Goal: Transaction & Acquisition: Purchase product/service

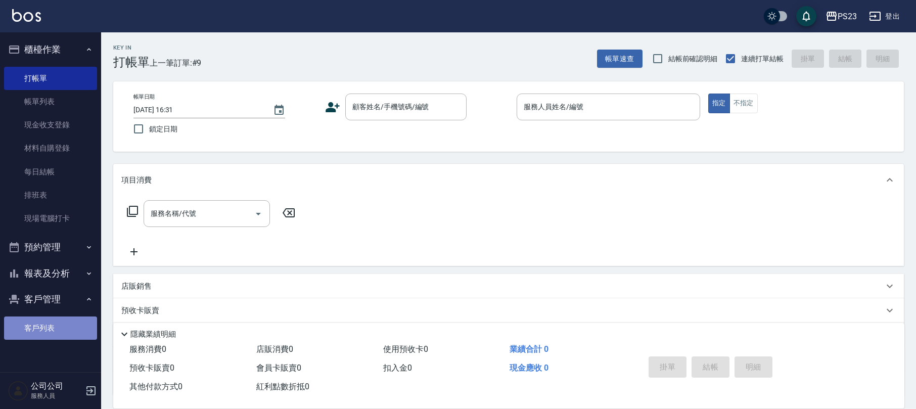
click at [52, 330] on link "客戶列表" at bounding box center [50, 328] width 93 height 23
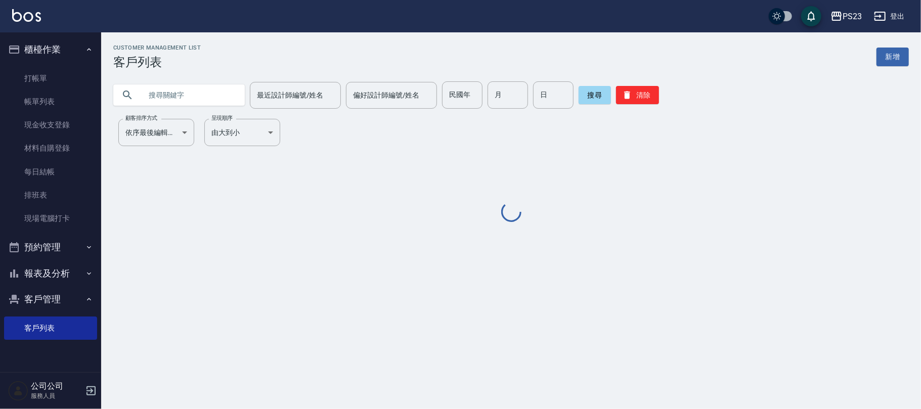
click at [166, 92] on input "text" at bounding box center [189, 94] width 95 height 27
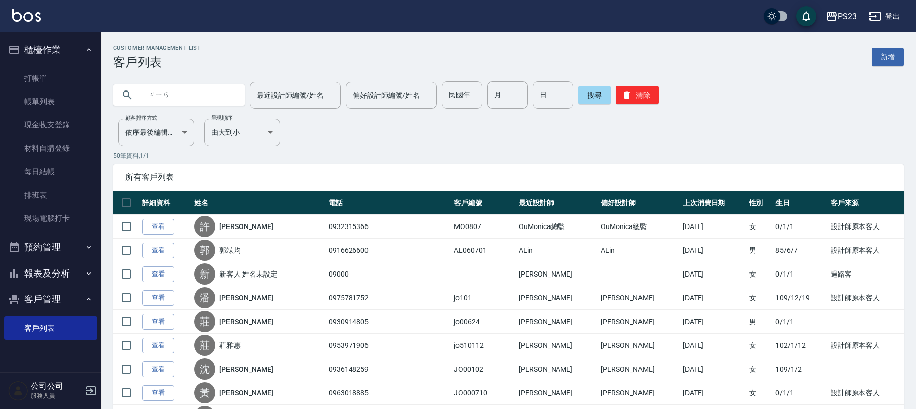
type input "檢"
type input "[PERSON_NAME]"
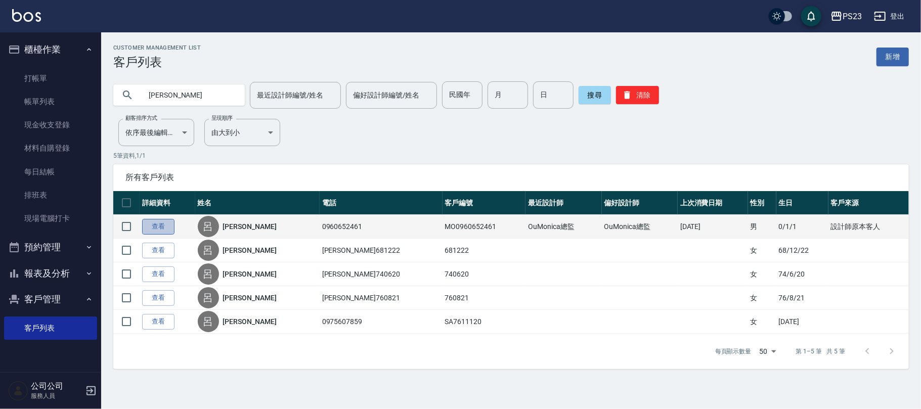
click at [158, 226] on link "查看" at bounding box center [158, 227] width 32 height 16
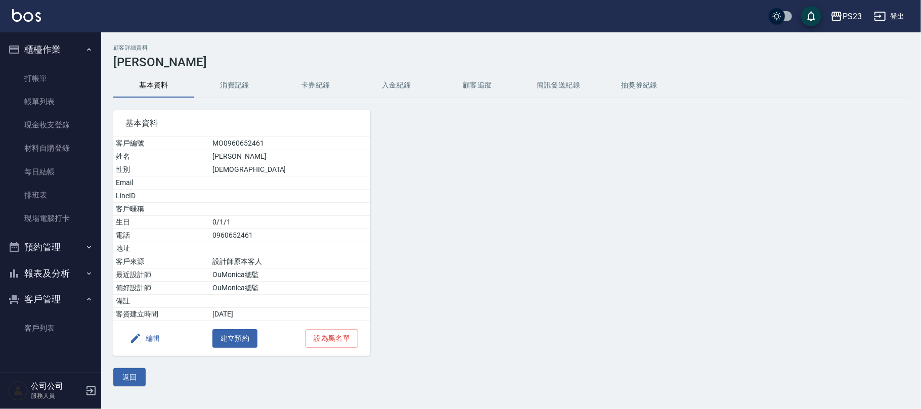
click at [251, 106] on div "基本資料 客戶編號 MO0960652461 姓名 [PERSON_NAME] 性別 [DEMOGRAPHIC_DATA] Email LineID 客戶暱稱…" at bounding box center [235, 227] width 269 height 258
click at [251, 97] on button "消費記錄" at bounding box center [234, 85] width 81 height 24
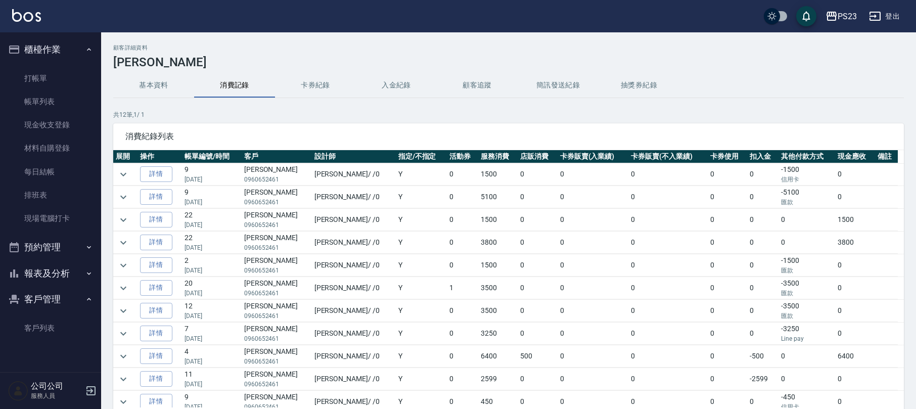
click at [245, 85] on button "消費記錄" at bounding box center [234, 85] width 81 height 24
click at [80, 81] on link "打帳單" at bounding box center [50, 78] width 93 height 23
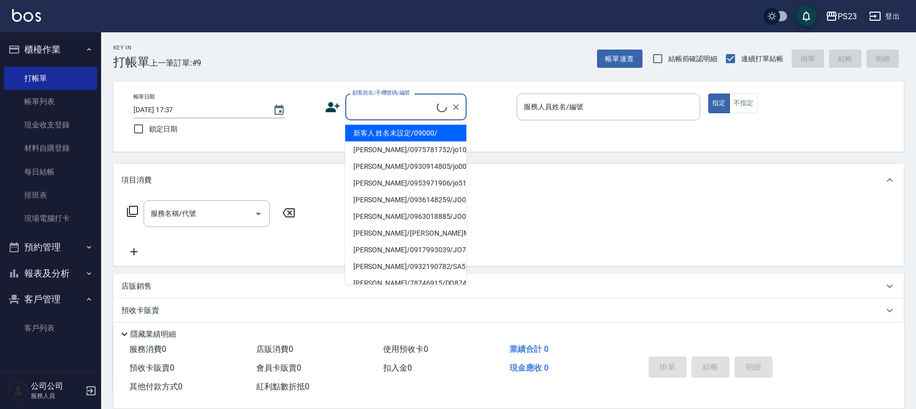
click at [370, 109] on input "顧客姓名/手機號碼/編號" at bounding box center [393, 107] width 87 height 18
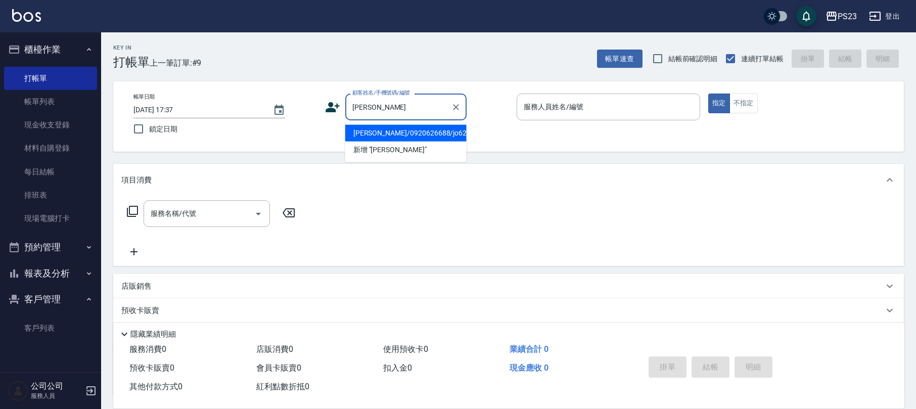
click at [389, 136] on li "[PERSON_NAME]/0920626688/jo620606" at bounding box center [405, 133] width 121 height 17
type input "[PERSON_NAME]/0920626688/jo620606"
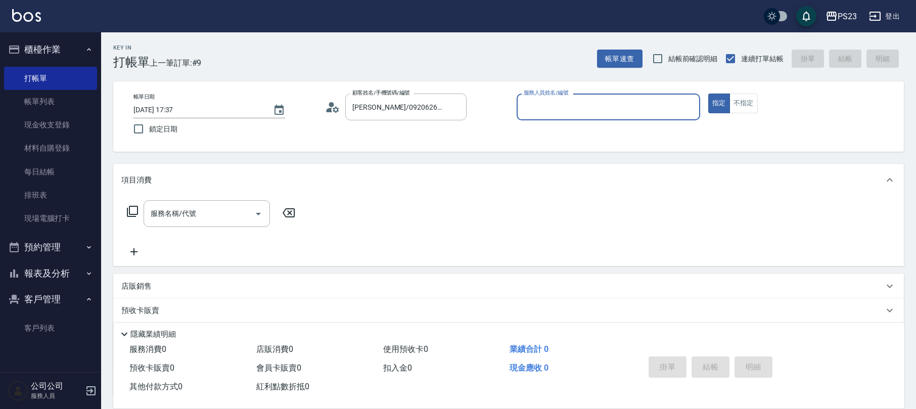
type input "[PERSON_NAME]-89"
click at [131, 209] on icon at bounding box center [132, 211] width 12 height 12
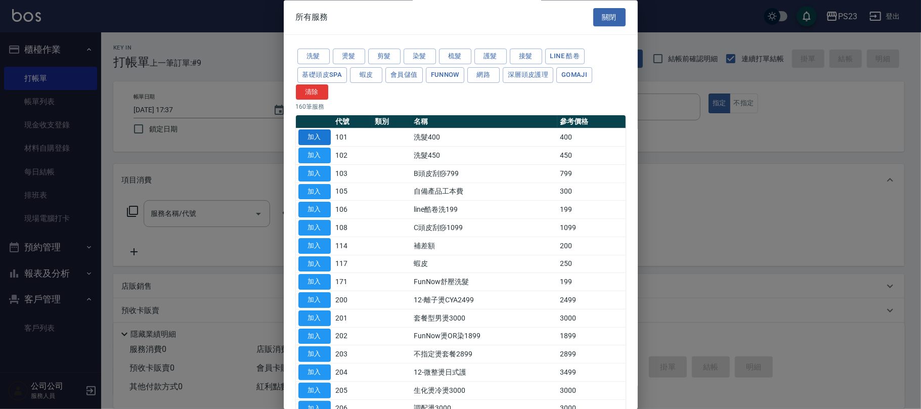
click at [318, 139] on button "加入" at bounding box center [314, 138] width 32 height 16
type input "洗髮400(101)"
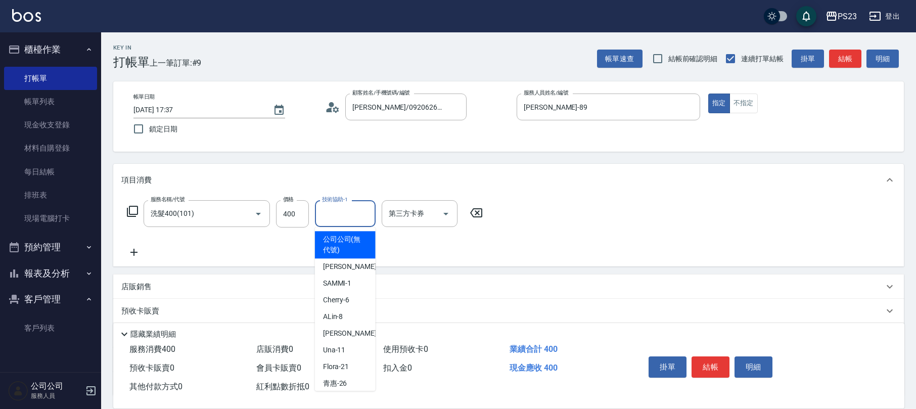
click at [322, 221] on input "技術協助-1" at bounding box center [346, 214] width 52 height 18
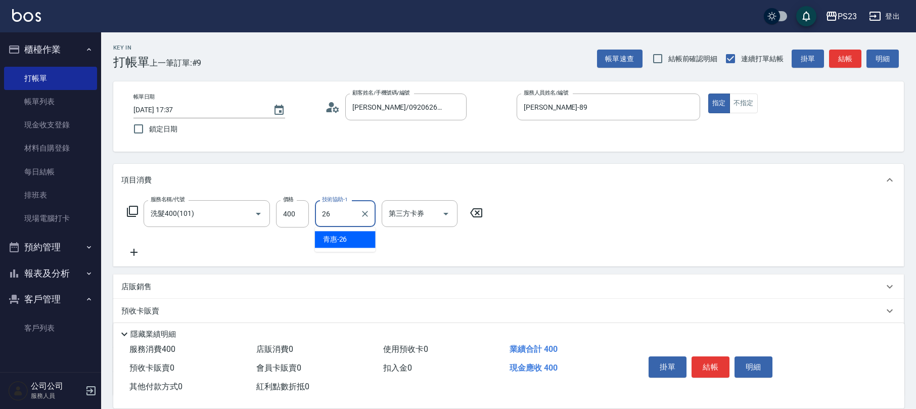
type input "青惠-26"
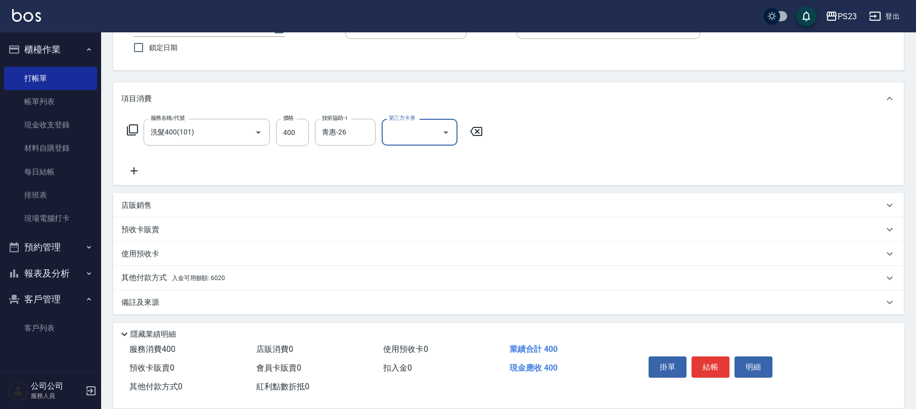
click at [249, 269] on div "其他付款方式 入金可用餘額: 6020" at bounding box center [508, 278] width 791 height 24
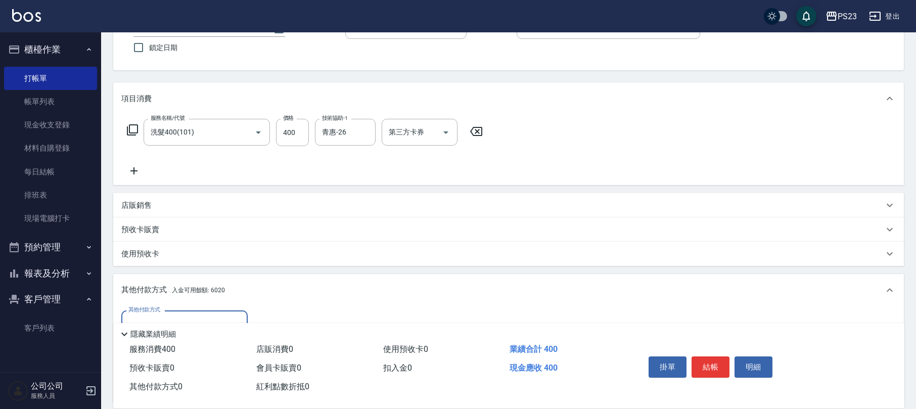
scroll to position [199, 0]
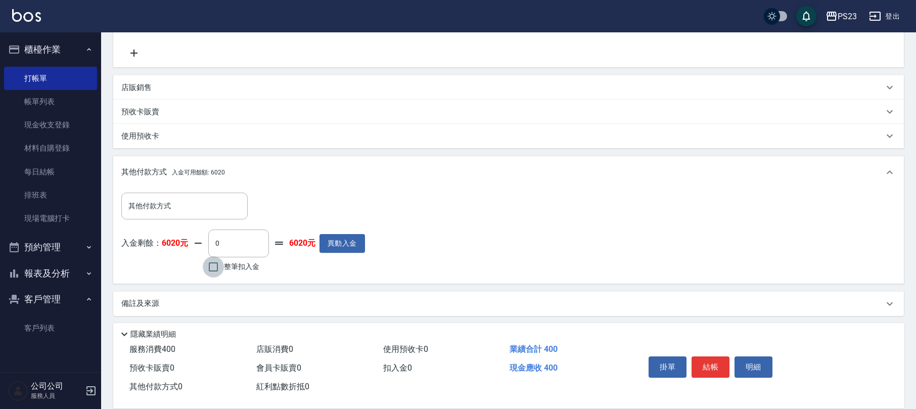
click at [216, 266] on input "整筆扣入金" at bounding box center [213, 266] width 21 height 21
checkbox input "true"
type input "400"
click at [716, 369] on button "結帳" at bounding box center [711, 366] width 38 height 21
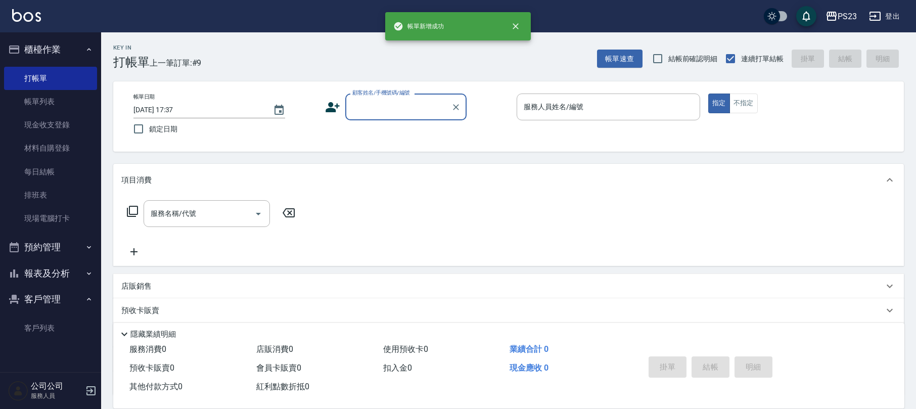
scroll to position [0, 0]
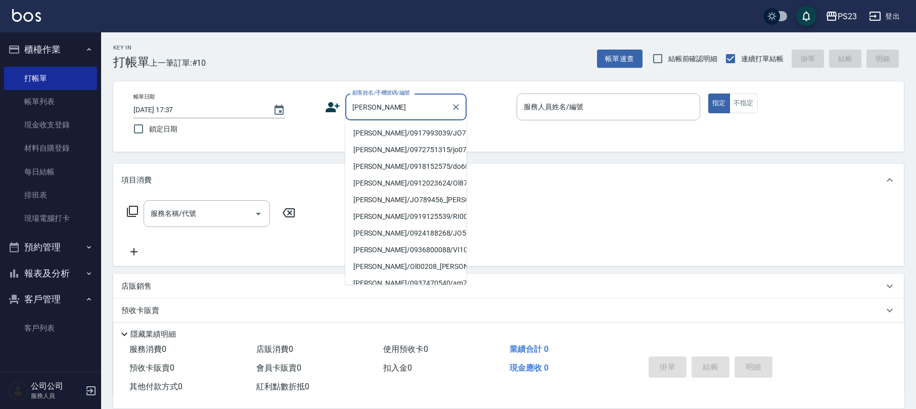
click at [393, 127] on li "[PERSON_NAME]/0917993039/JO730904" at bounding box center [405, 133] width 121 height 17
type input "[PERSON_NAME]/0917993039/JO730904"
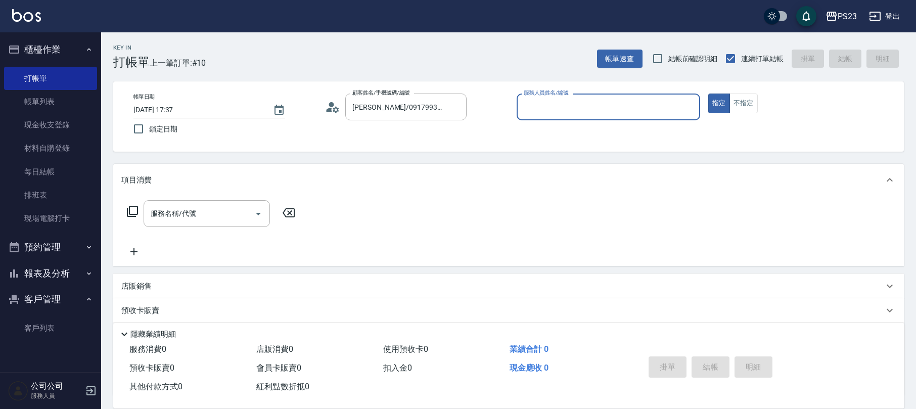
type input "[PERSON_NAME]-89"
click at [461, 106] on button "Clear" at bounding box center [456, 107] width 14 height 14
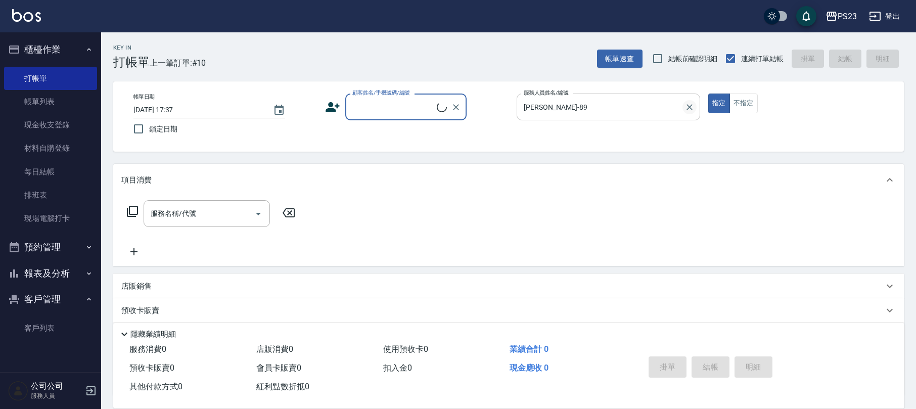
click at [694, 107] on icon "Clear" at bounding box center [690, 107] width 10 height 10
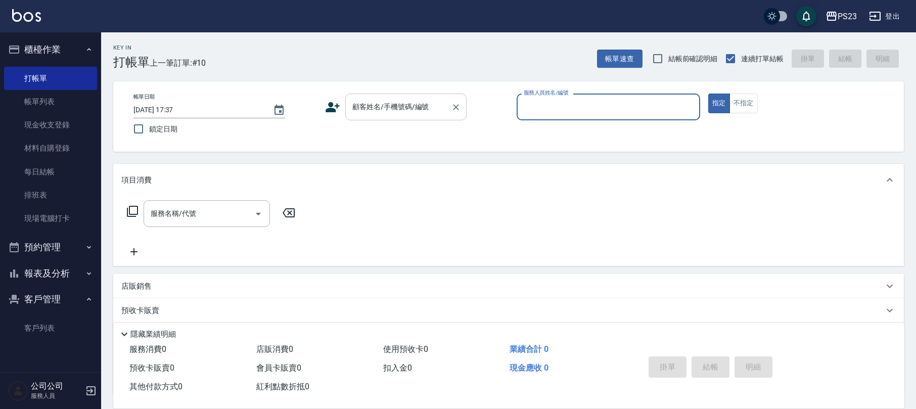
click at [374, 104] on input "顧客姓名/手機號碼/編號" at bounding box center [398, 107] width 97 height 18
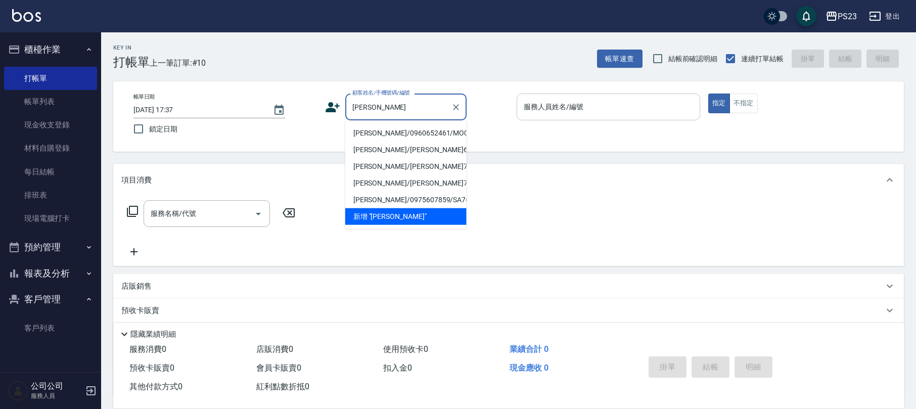
click at [397, 142] on li "[PERSON_NAME]/0960652461/MO0960652461" at bounding box center [405, 133] width 121 height 17
type input "[PERSON_NAME]/0960652461/MO0960652461"
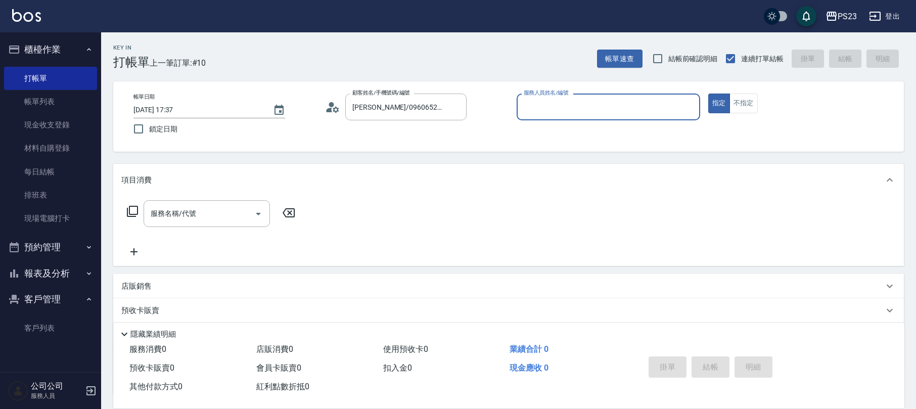
type input "[PERSON_NAME]-0"
click at [129, 214] on icon at bounding box center [132, 211] width 11 height 11
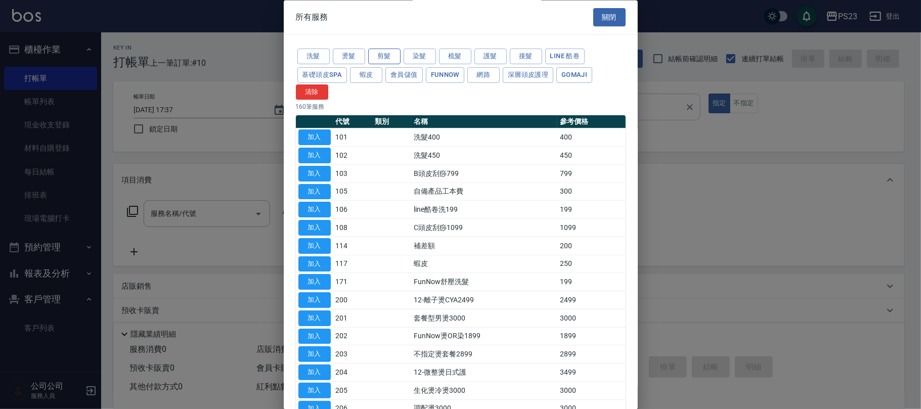
click at [397, 50] on button "剪髮" at bounding box center [384, 57] width 32 height 16
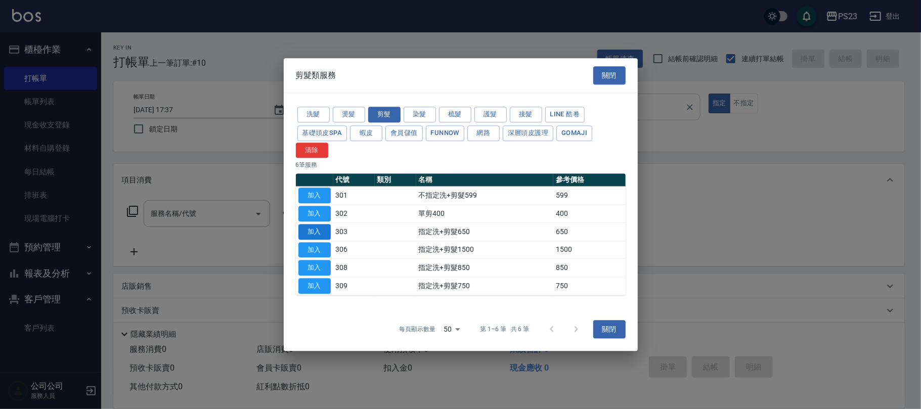
click at [307, 227] on button "加入" at bounding box center [314, 232] width 32 height 16
type input "指定洗+剪髮650(303)"
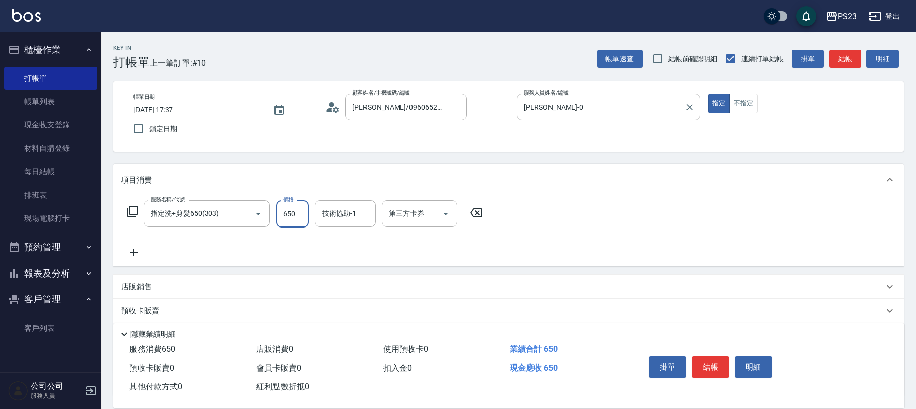
click at [303, 214] on input "650" at bounding box center [292, 213] width 33 height 27
type input "1500"
type input "[PERSON_NAME]-0"
click at [357, 212] on div "[PERSON_NAME]-0 技術協助-1" at bounding box center [345, 213] width 61 height 27
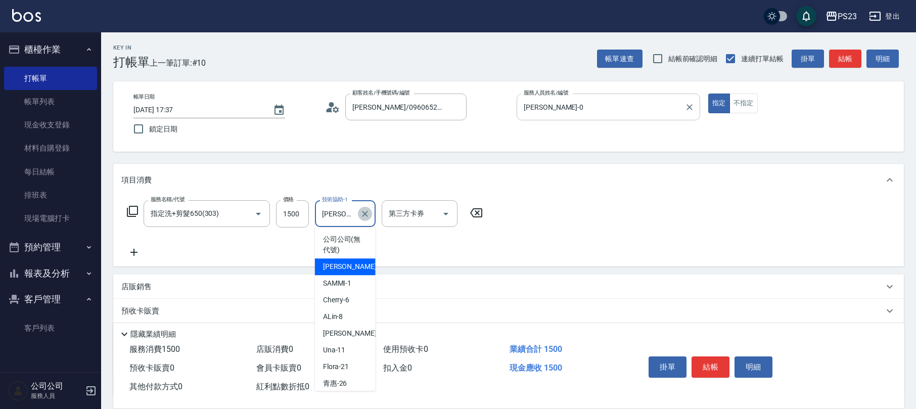
click at [361, 216] on icon "Clear" at bounding box center [365, 214] width 10 height 10
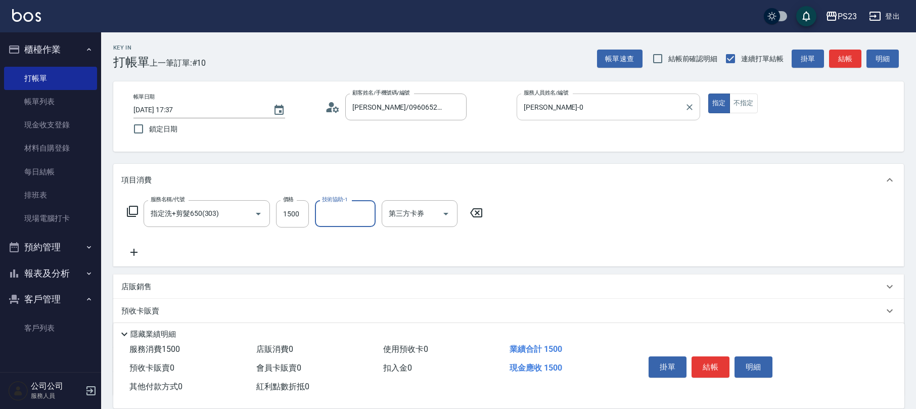
click at [352, 219] on input "技術協助-1" at bounding box center [346, 214] width 52 height 18
type input "Flora-21"
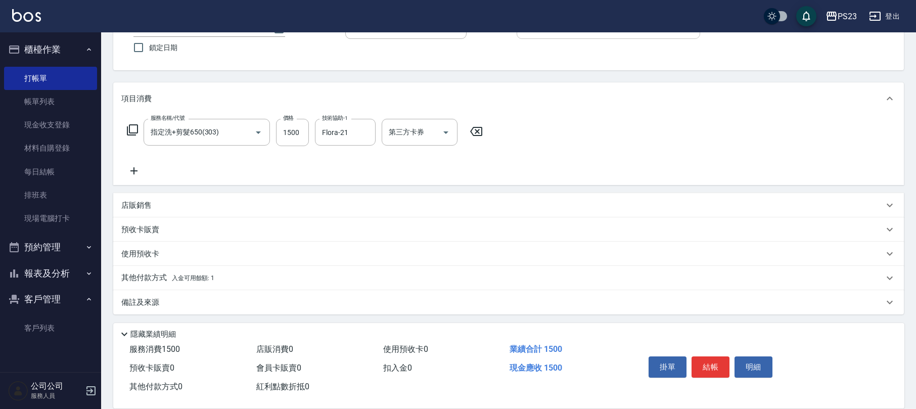
click at [221, 274] on div "其他付款方式 入金可用餘額: 1" at bounding box center [502, 278] width 762 height 11
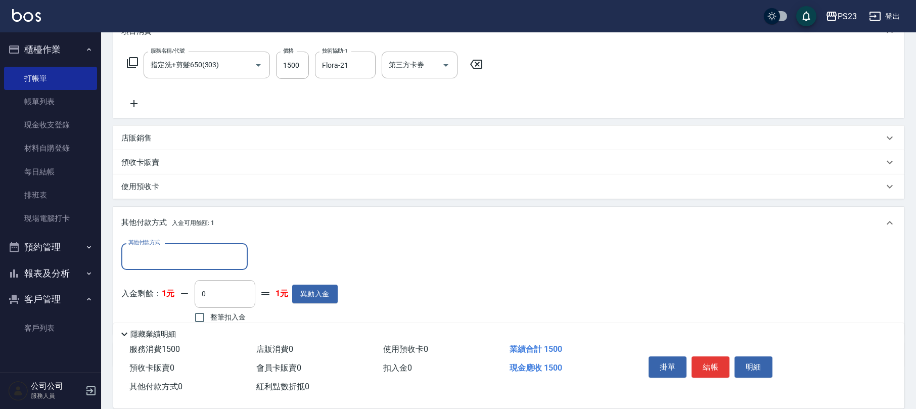
scroll to position [201, 0]
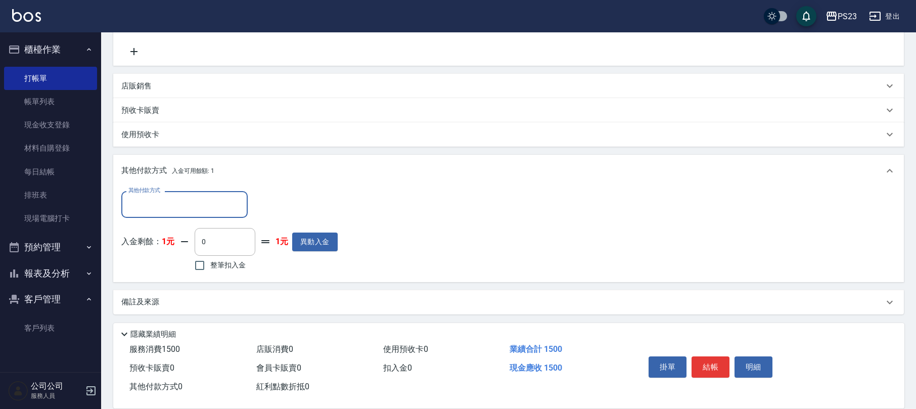
click at [246, 210] on div "其他付款方式" at bounding box center [184, 204] width 126 height 27
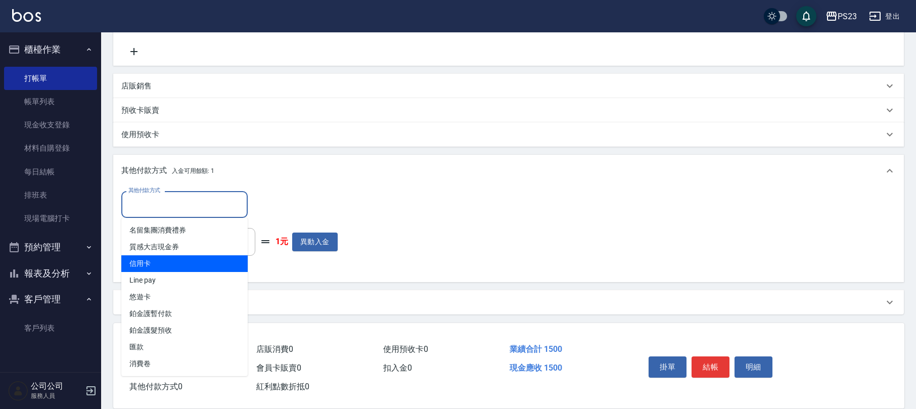
click at [191, 265] on span "信用卡" at bounding box center [184, 263] width 126 height 17
type input "信用卡"
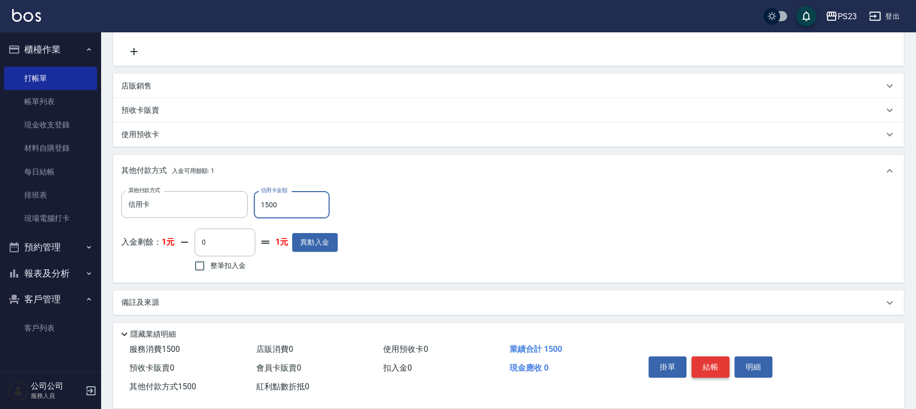
type input "1500"
click at [710, 361] on button "結帳" at bounding box center [711, 366] width 38 height 21
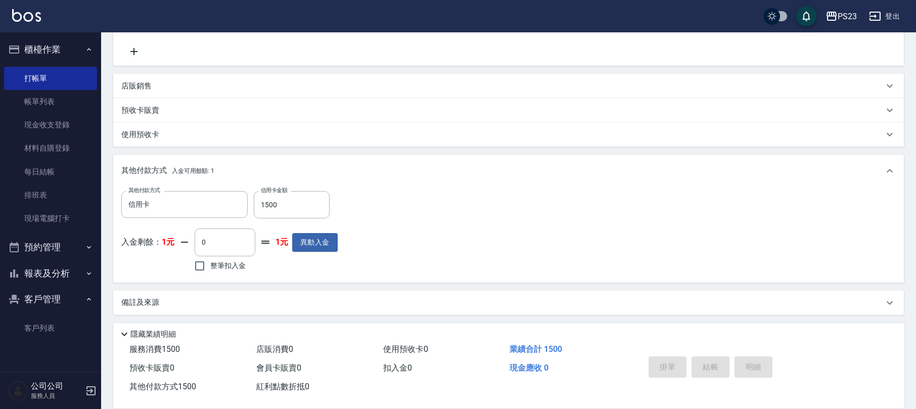
type input "[DATE] 17:38"
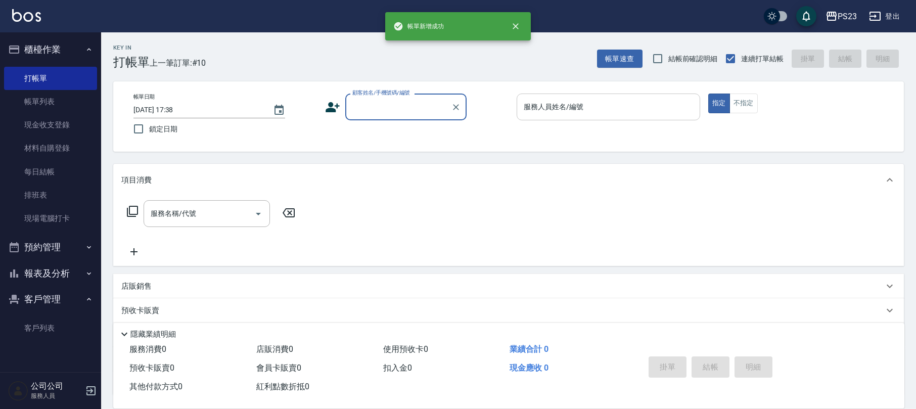
scroll to position [0, 0]
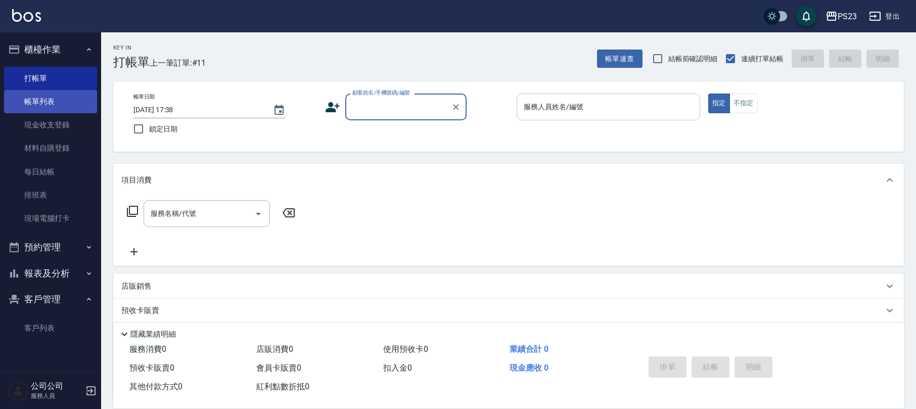
click at [50, 110] on link "帳單列表" at bounding box center [50, 101] width 93 height 23
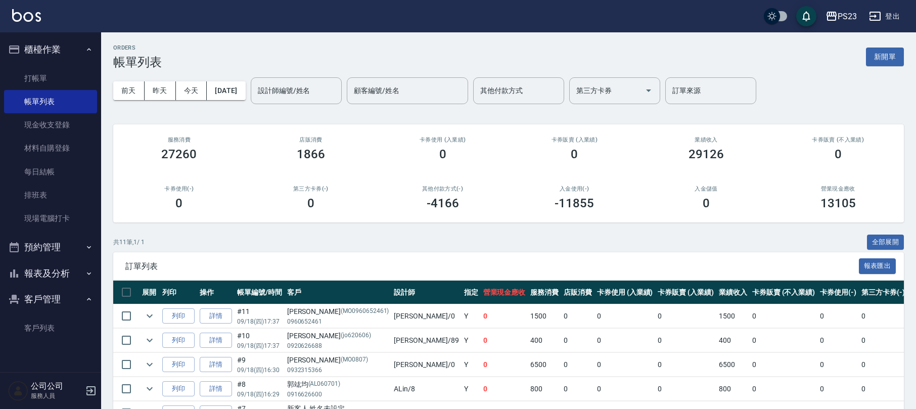
scroll to position [134, 0]
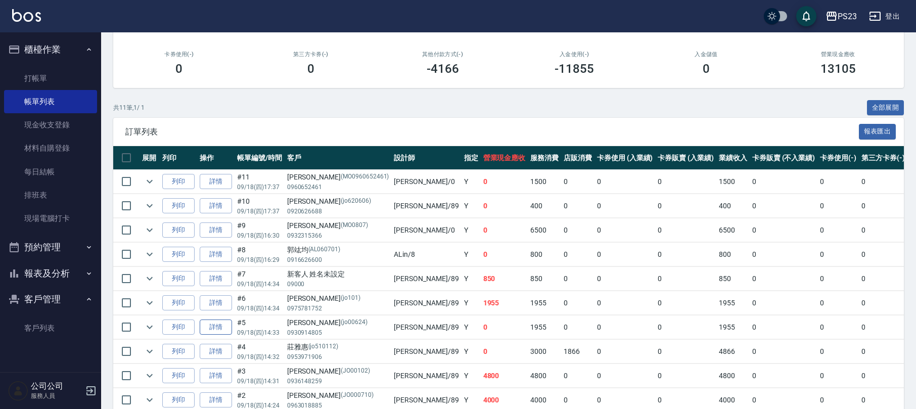
click at [217, 328] on link "詳情" at bounding box center [216, 328] width 32 height 16
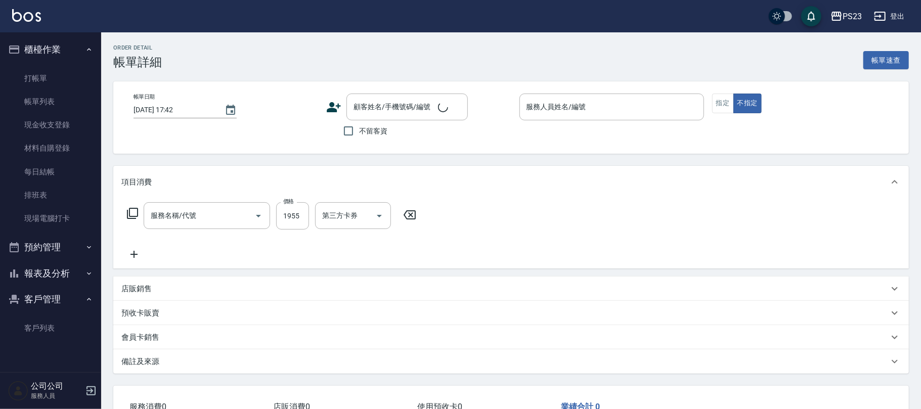
type input "[DATE] 14:33"
type input "[PERSON_NAME]-89"
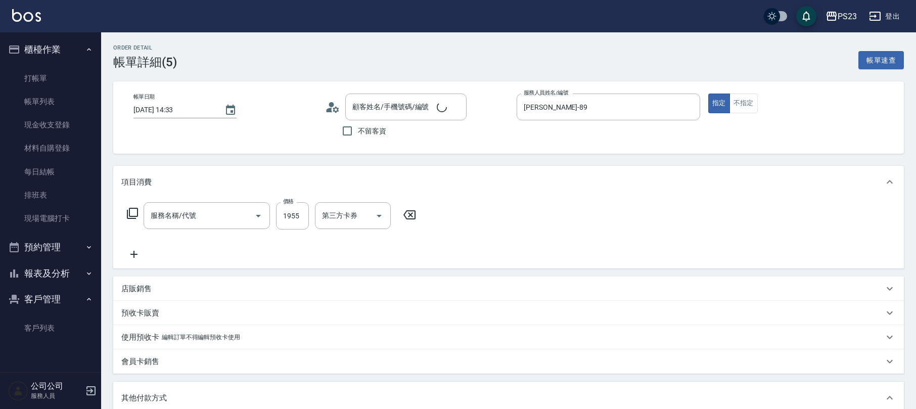
type input "中草藥2000(628)"
type input "[PERSON_NAME]/0930914805/jo00624"
click at [136, 208] on icon at bounding box center [132, 213] width 11 height 11
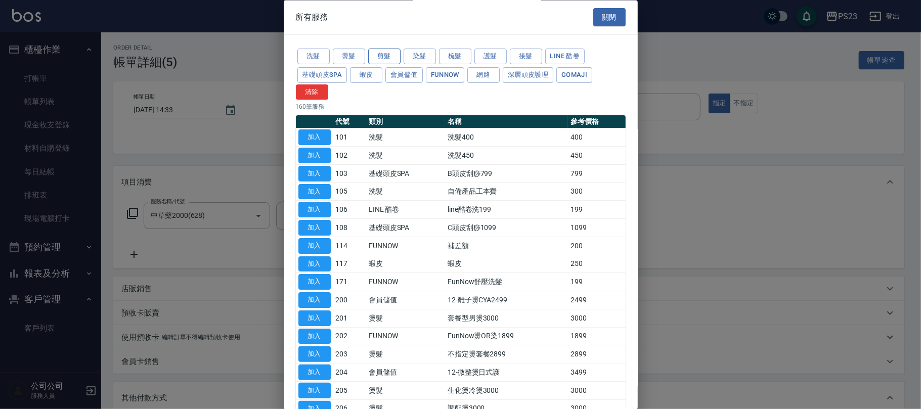
click at [387, 52] on button "剪髮" at bounding box center [384, 57] width 32 height 16
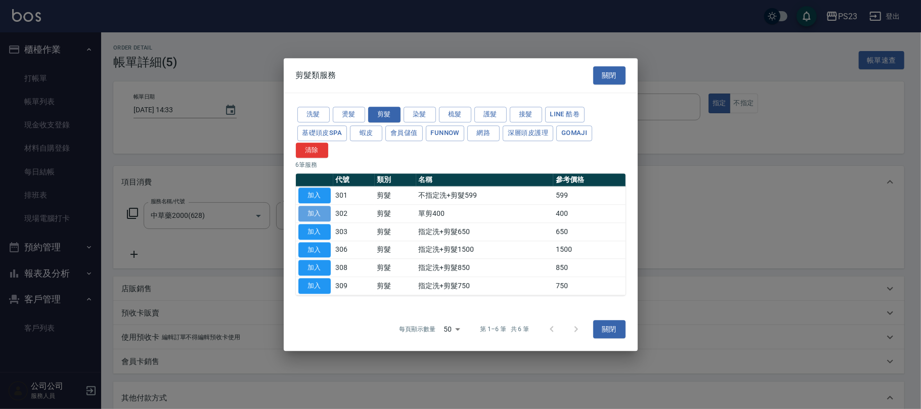
click at [316, 207] on button "加入" at bounding box center [314, 214] width 32 height 16
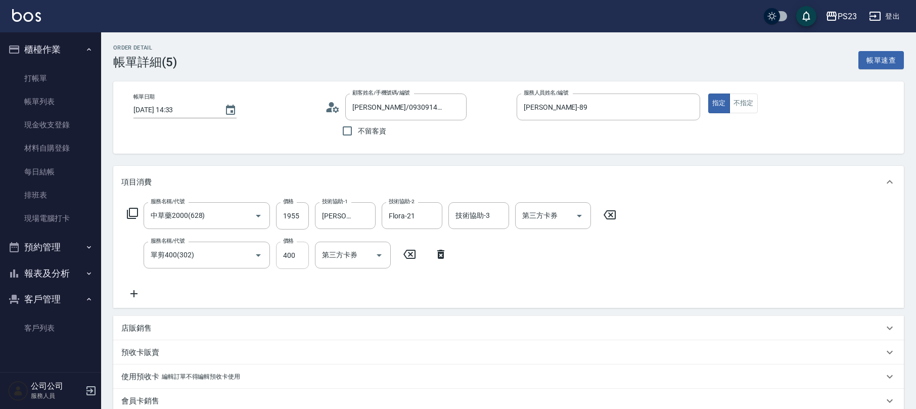
click at [294, 255] on input "400" at bounding box center [292, 255] width 33 height 27
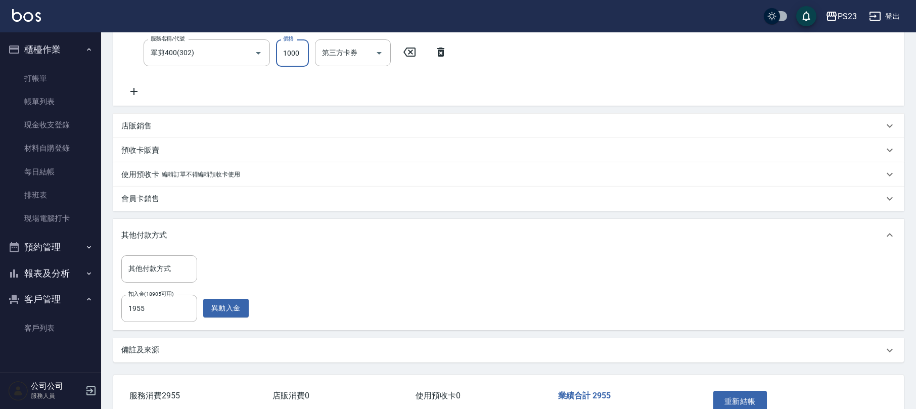
scroll to position [262, 0]
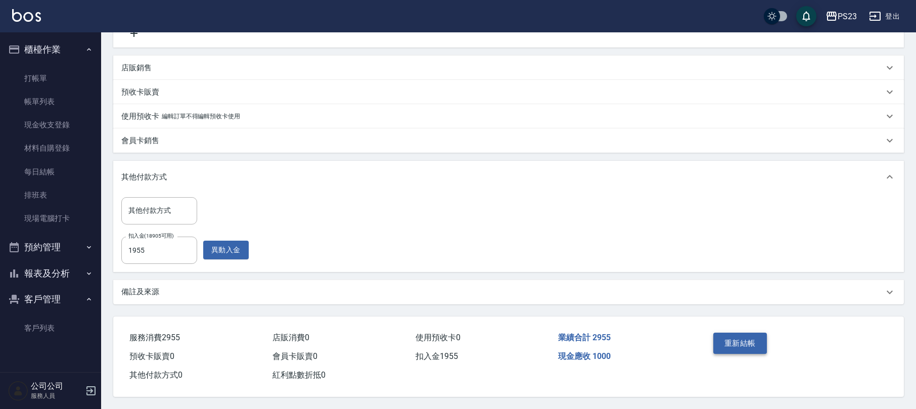
type input "1000"
click at [743, 343] on button "重新結帳" at bounding box center [740, 343] width 54 height 21
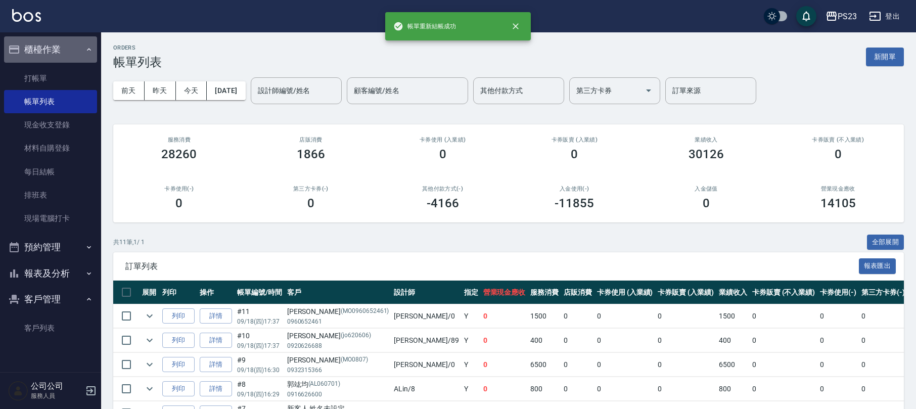
click at [62, 49] on button "櫃檯作業" at bounding box center [50, 49] width 93 height 26
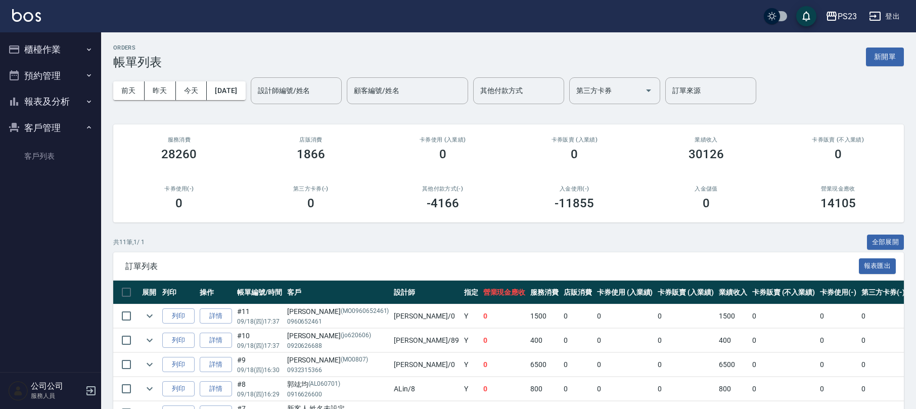
click at [55, 96] on button "報表及分析" at bounding box center [50, 101] width 93 height 26
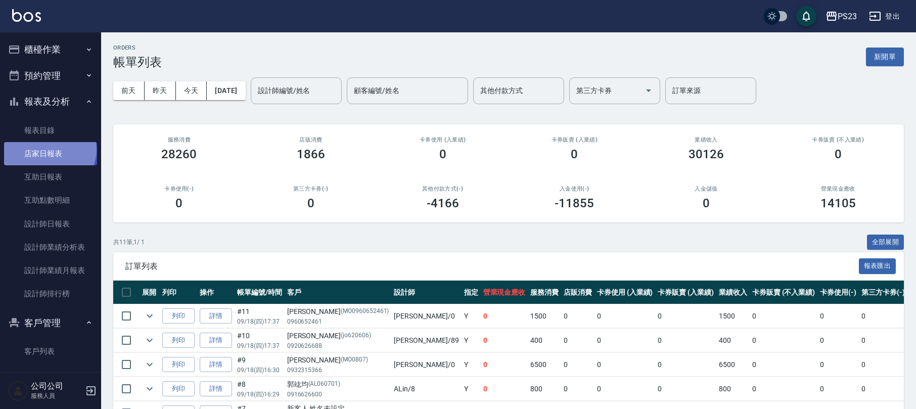
click at [49, 150] on link "店家日報表" at bounding box center [50, 153] width 93 height 23
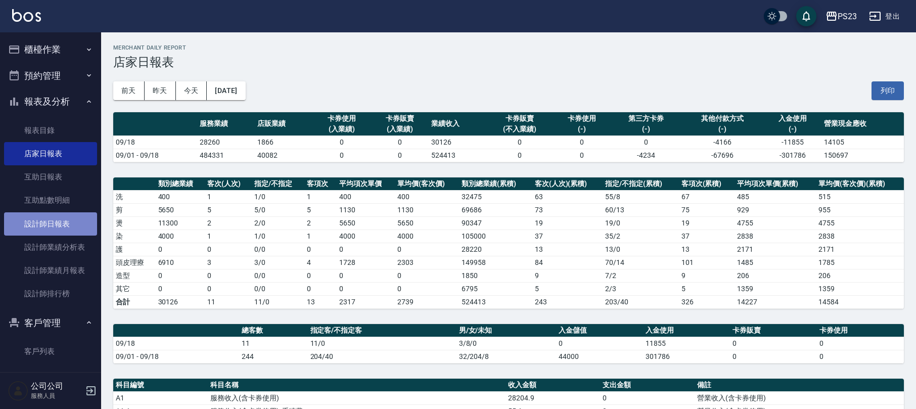
click at [59, 228] on link "設計師日報表" at bounding box center [50, 223] width 93 height 23
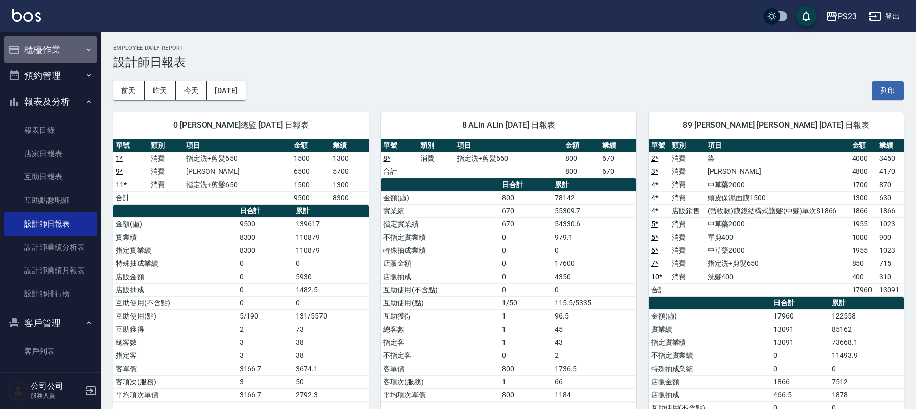
click at [65, 42] on button "櫃檯作業" at bounding box center [50, 49] width 93 height 26
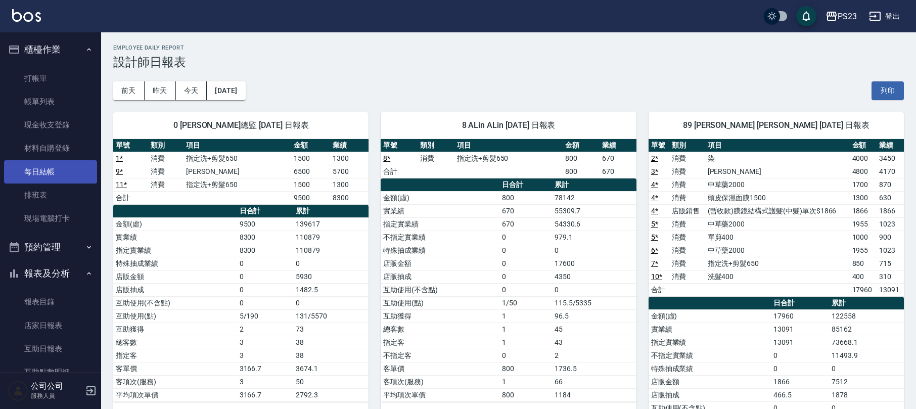
click at [66, 174] on link "每日結帳" at bounding box center [50, 171] width 93 height 23
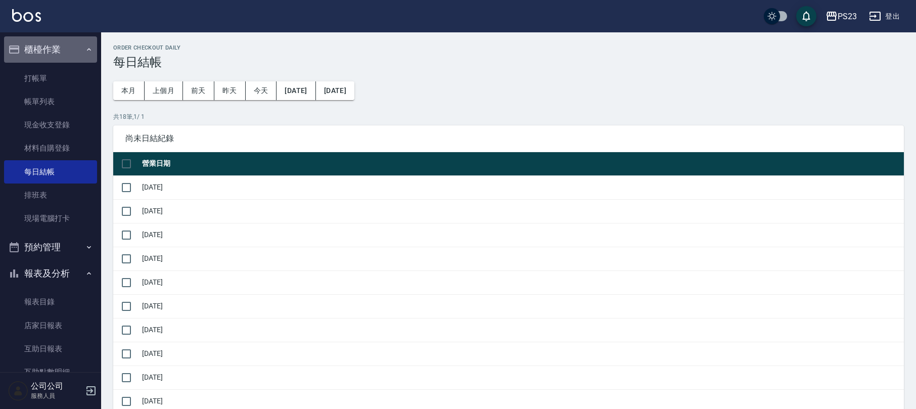
click at [59, 43] on button "櫃檯作業" at bounding box center [50, 49] width 93 height 26
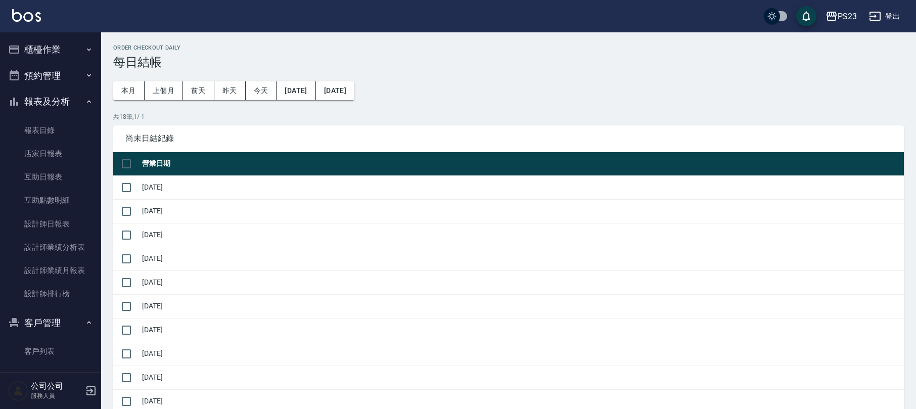
click at [66, 104] on button "報表及分析" at bounding box center [50, 101] width 93 height 26
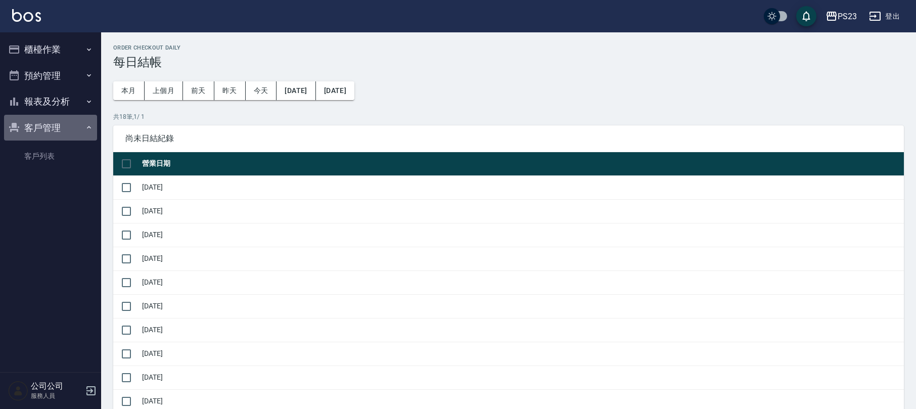
click at [69, 126] on button "客戶管理" at bounding box center [50, 128] width 93 height 26
